Goal: Information Seeking & Learning: Learn about a topic

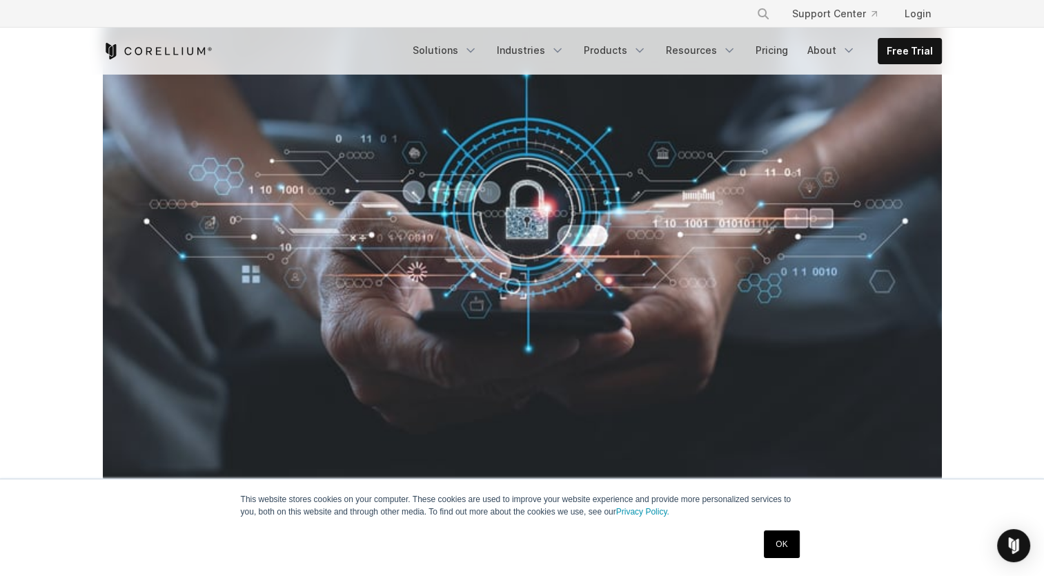
scroll to position [861, 0]
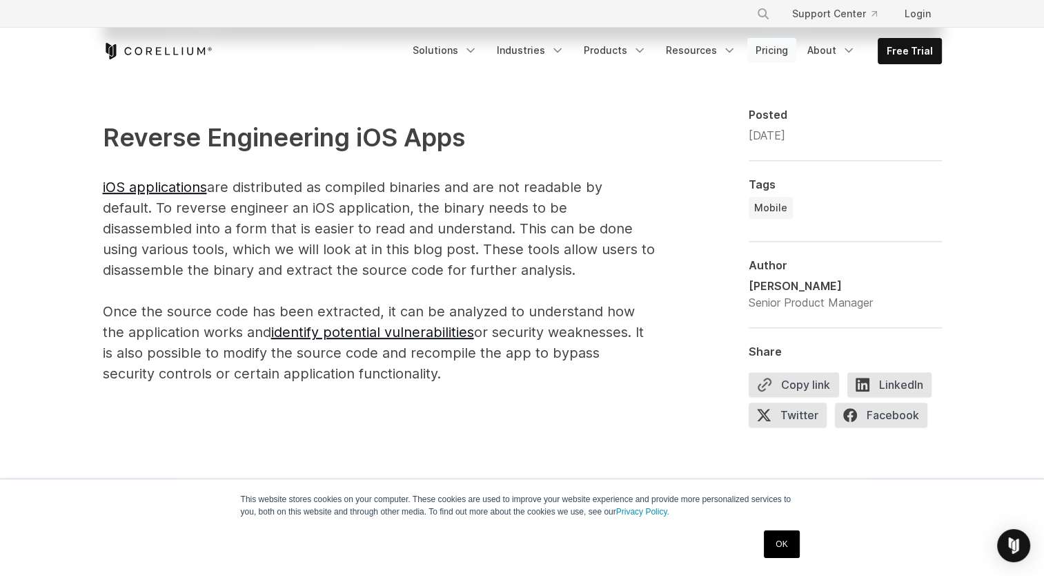
click at [767, 50] on link "Pricing" at bounding box center [771, 50] width 49 height 25
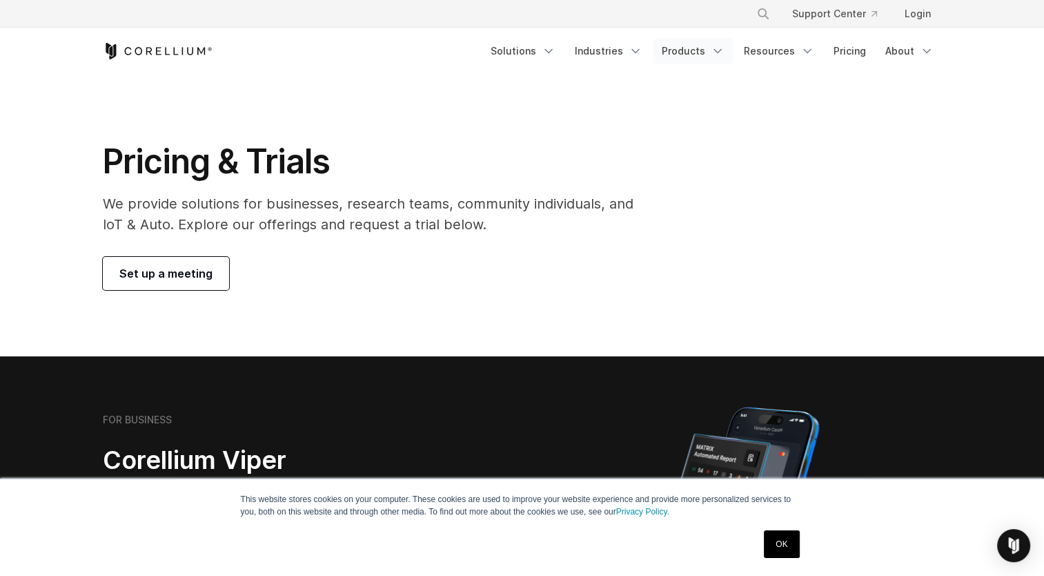
click at [676, 52] on link "Products" at bounding box center [693, 51] width 79 height 25
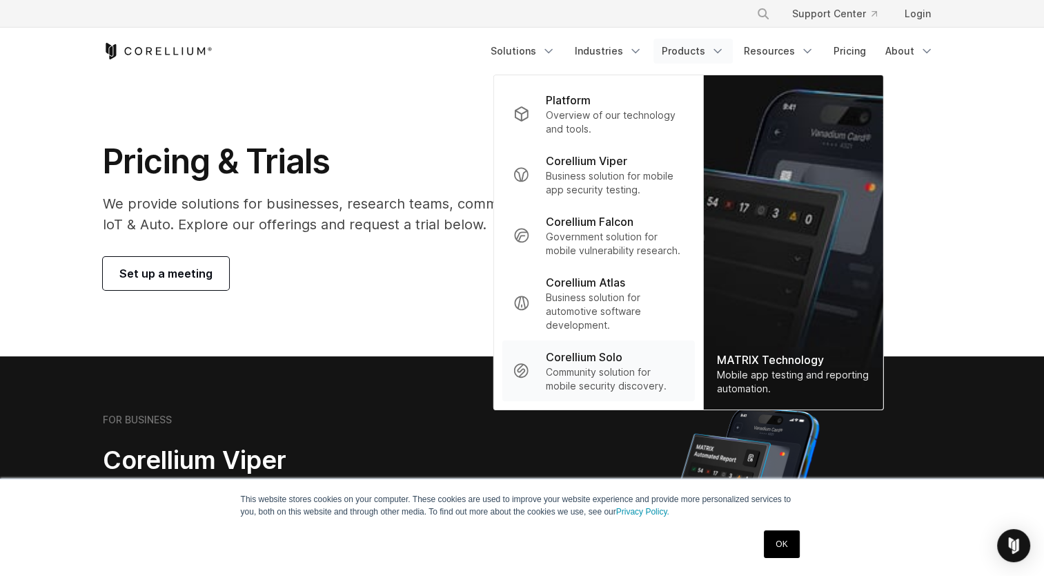
click at [622, 360] on p "Corellium Solo" at bounding box center [584, 356] width 77 height 17
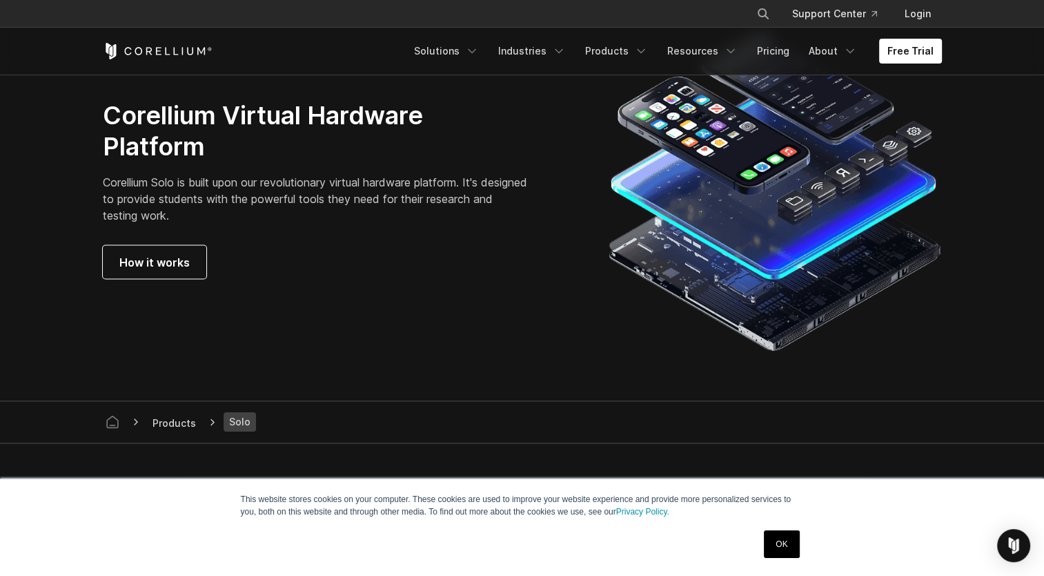
scroll to position [2446, 0]
